Goal: Information Seeking & Learning: Learn about a topic

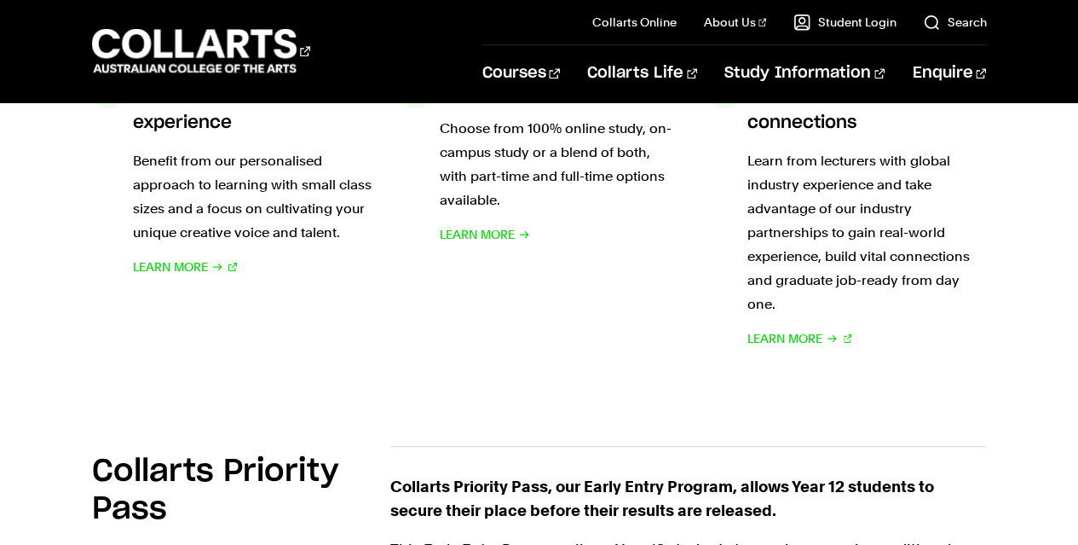
scroll to position [933, 0]
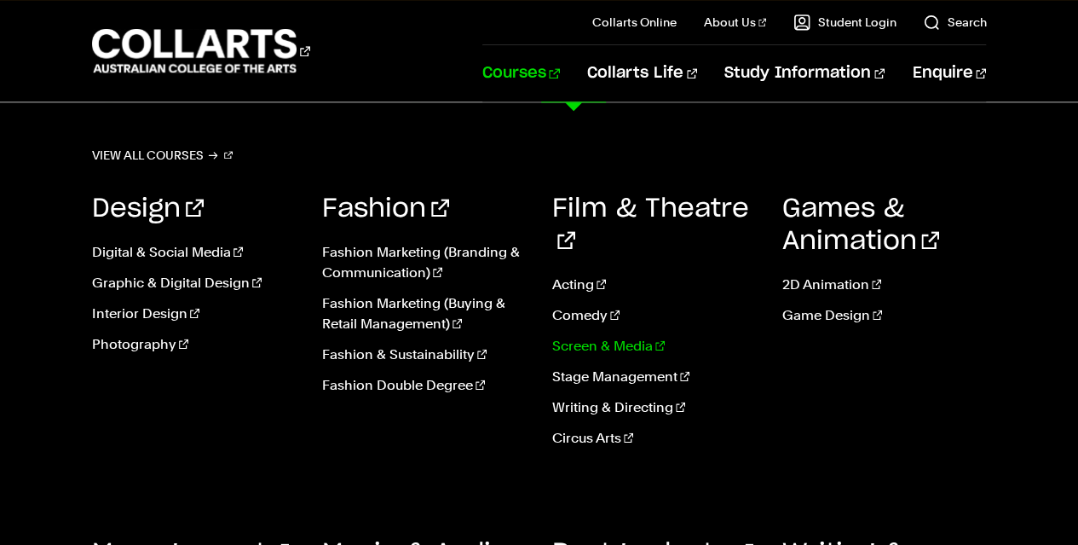
click at [594, 336] on link "Screen & Media" at bounding box center [654, 346] width 205 height 20
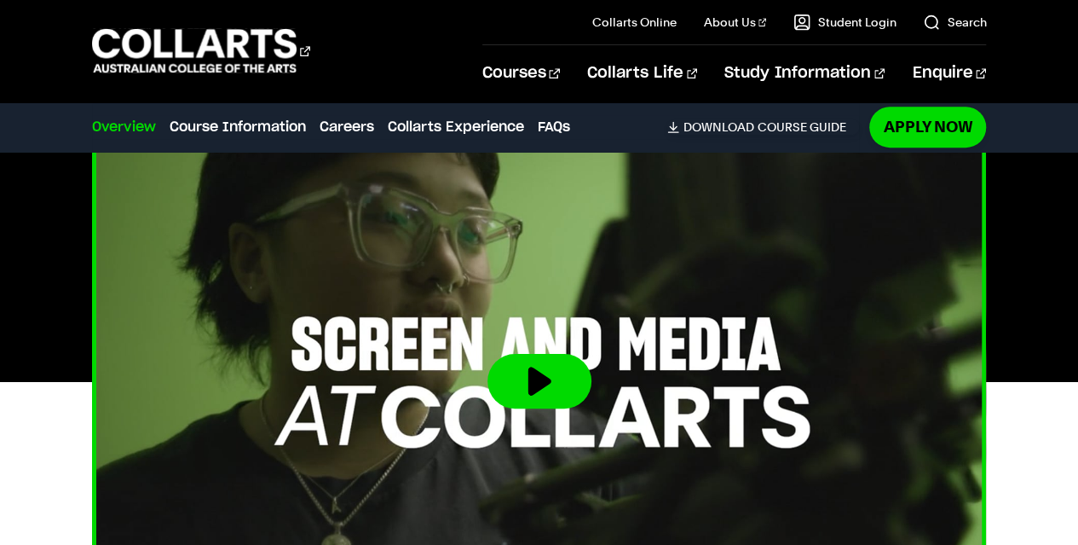
scroll to position [507, 0]
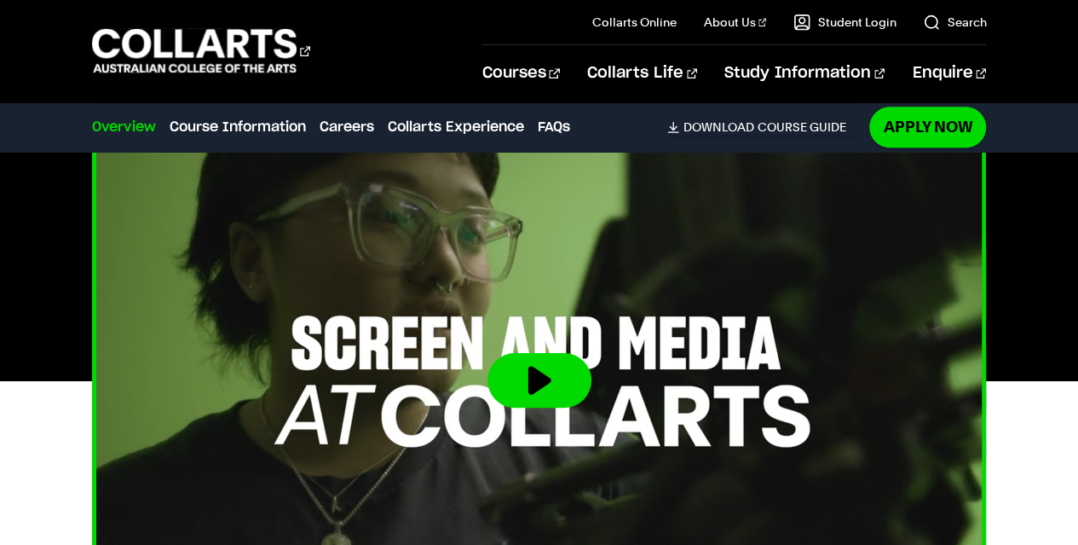
click at [570, 372] on button at bounding box center [540, 380] width 104 height 55
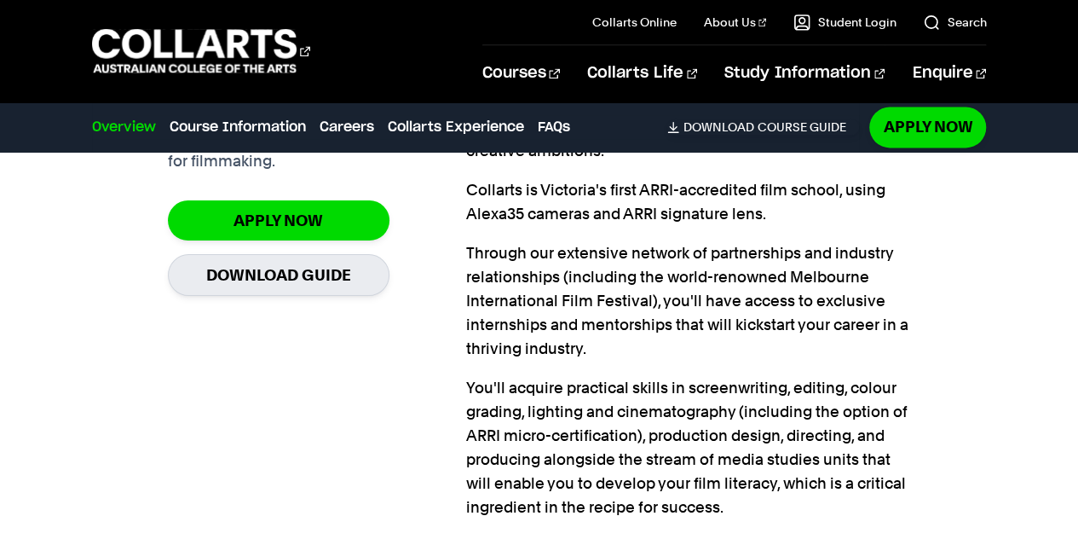
scroll to position [1194, 0]
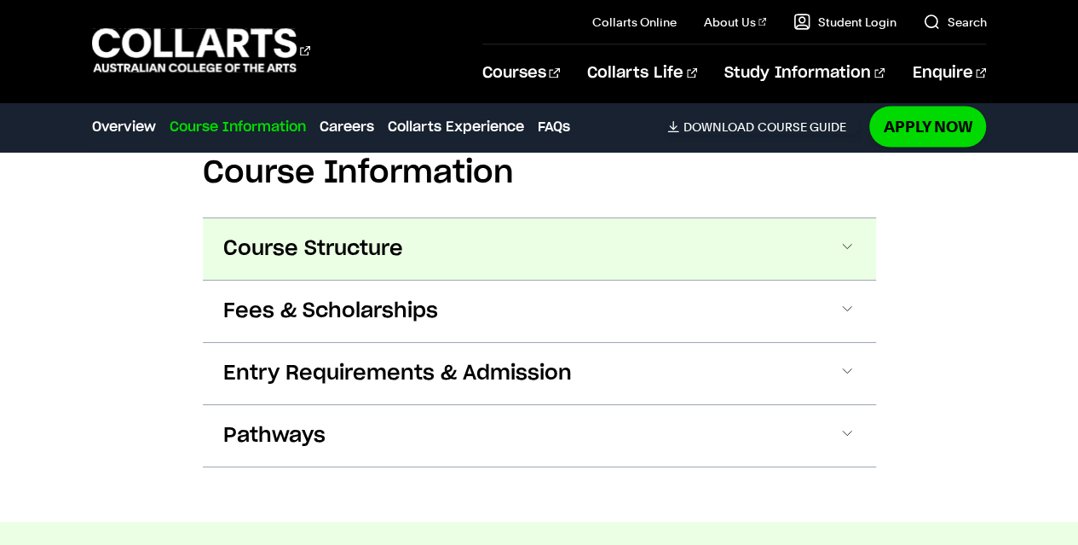
click at [309, 221] on button "Course Structure" at bounding box center [539, 248] width 673 height 61
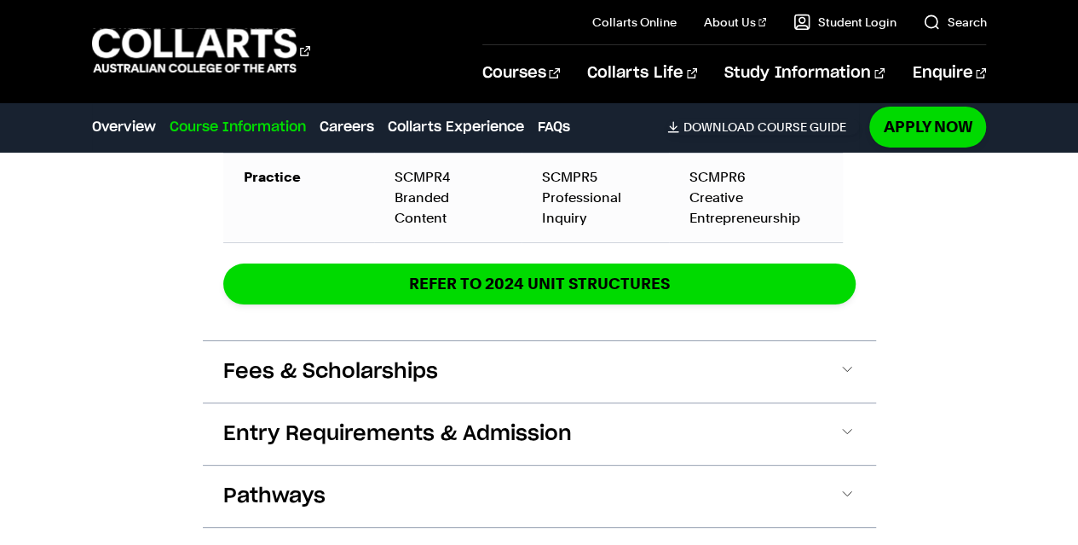
scroll to position [2849, 0]
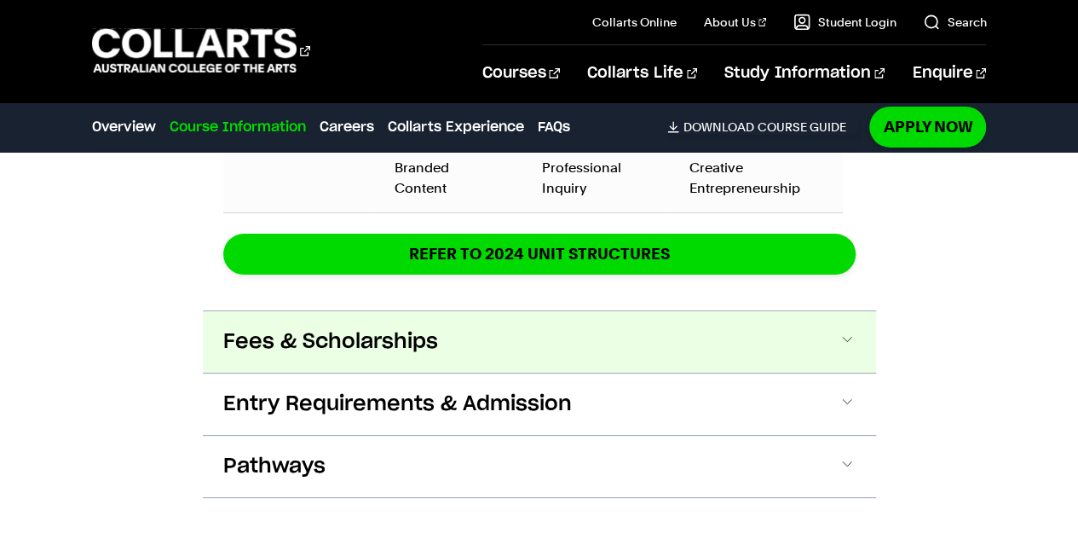
click at [351, 328] on span "Fees & Scholarships" at bounding box center [330, 341] width 215 height 27
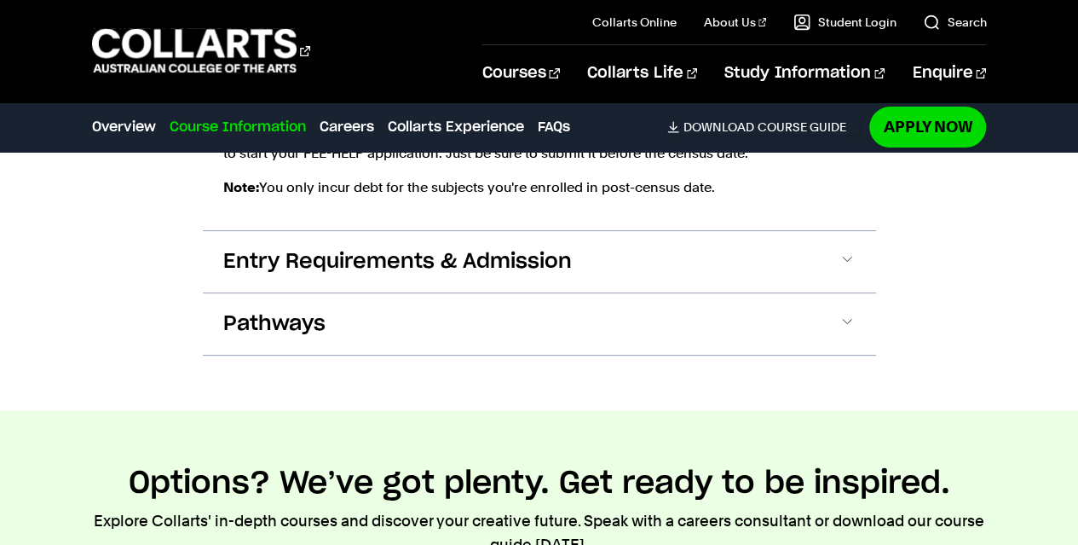
scroll to position [3462, 0]
